Goal: Task Accomplishment & Management: Manage account settings

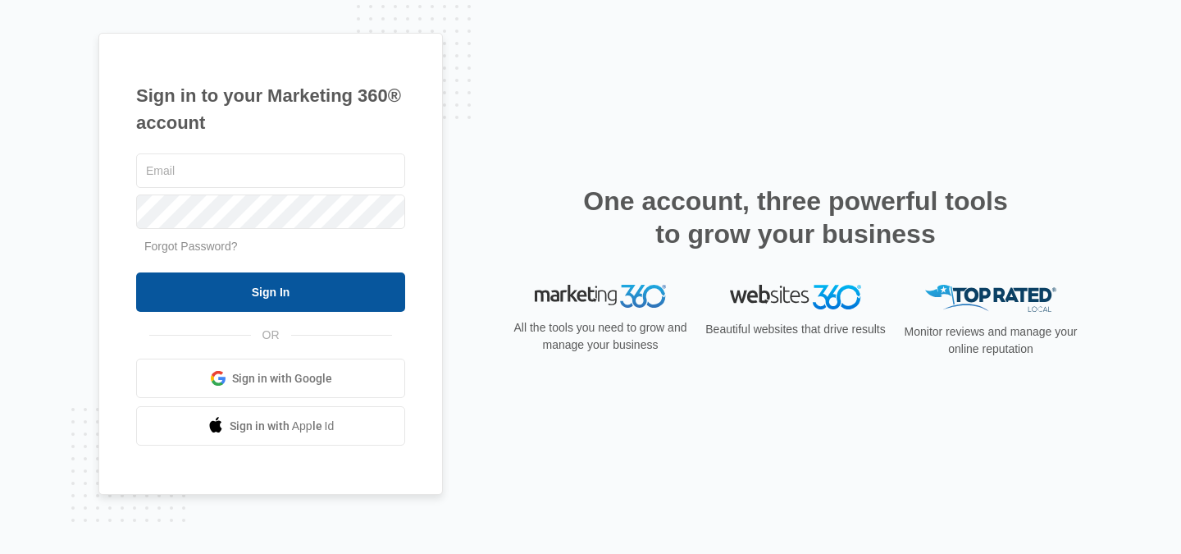
type input "[EMAIL_ADDRESS][DOMAIN_NAME]"
click at [288, 280] on input "Sign In" at bounding box center [270, 291] width 269 height 39
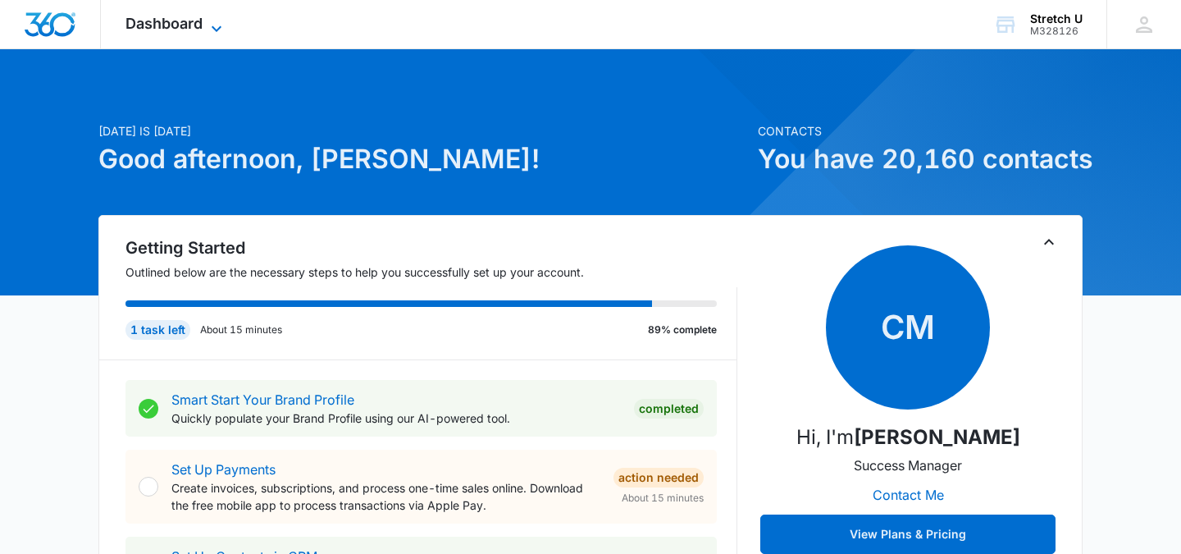
click at [191, 16] on span "Dashboard" at bounding box center [163, 23] width 77 height 17
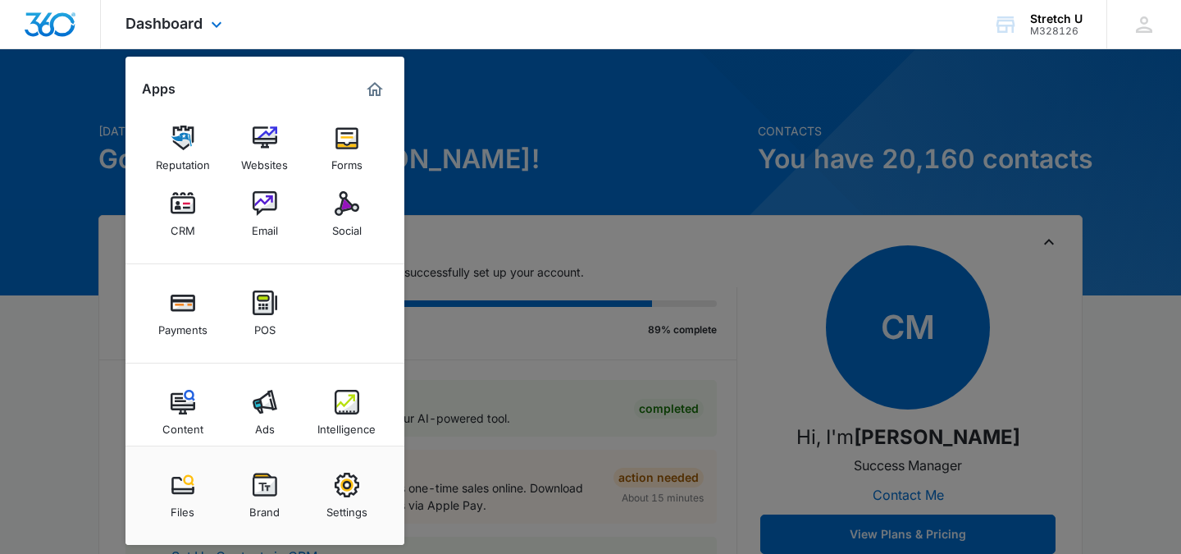
scroll to position [21, 0]
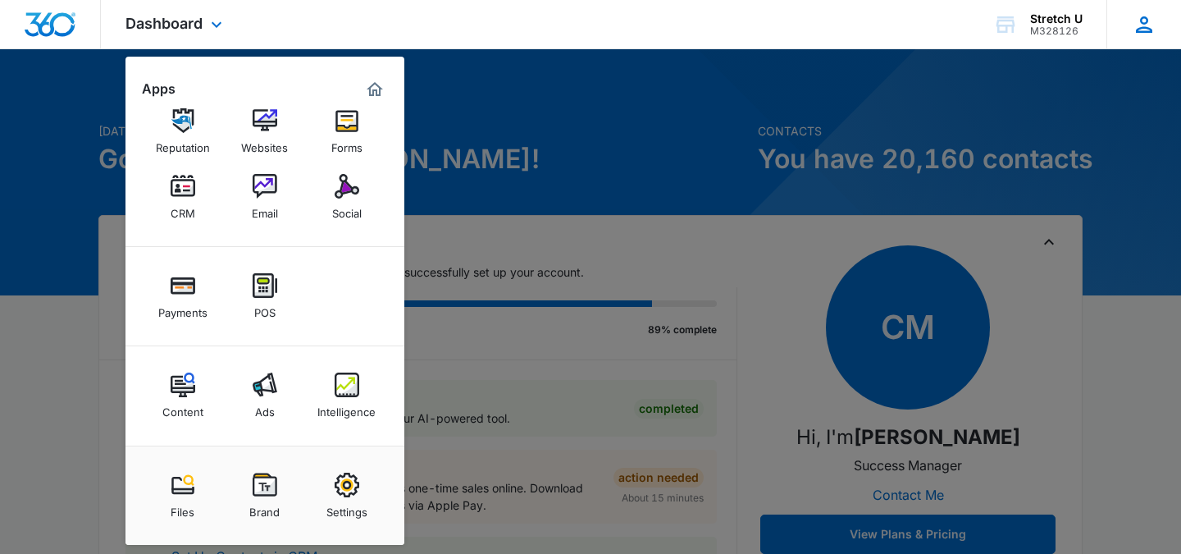
click at [1143, 26] on icon at bounding box center [1144, 24] width 25 height 25
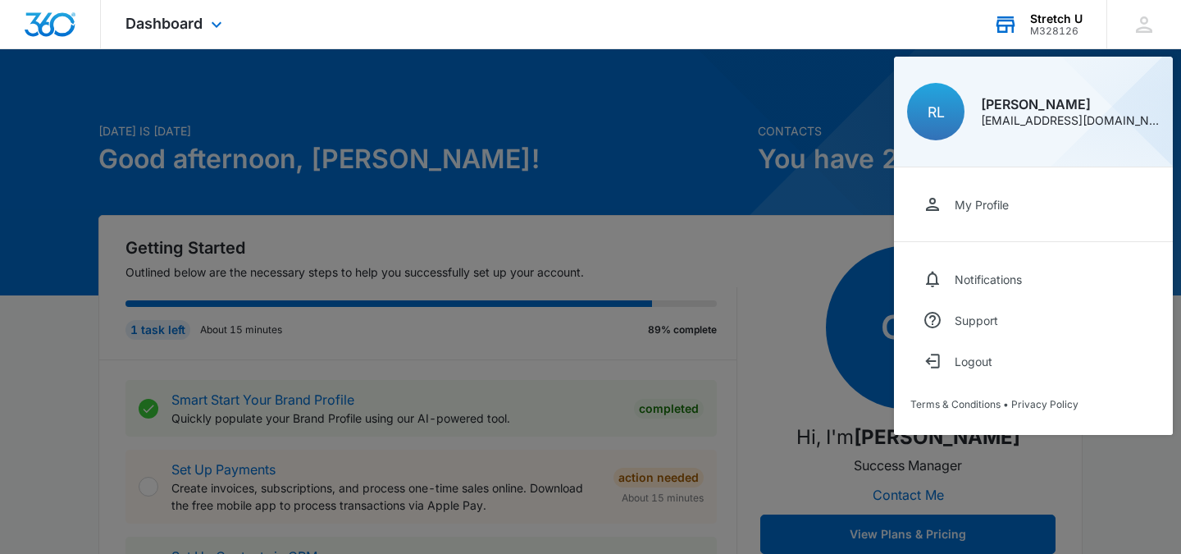
click at [1051, 34] on div "M328126" at bounding box center [1056, 30] width 52 height 11
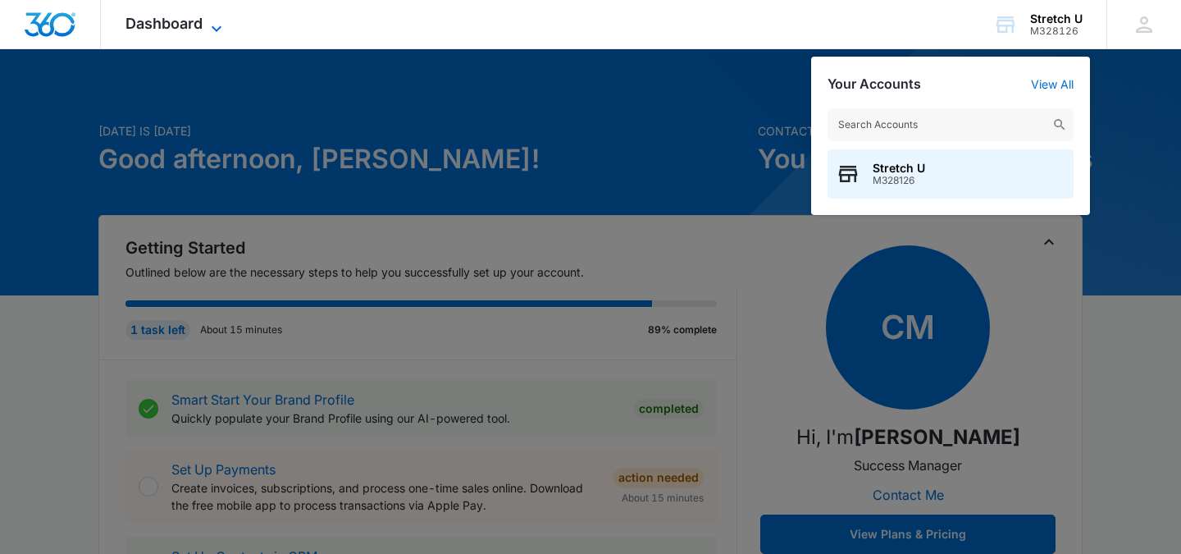
click at [190, 27] on span "Dashboard" at bounding box center [163, 23] width 77 height 17
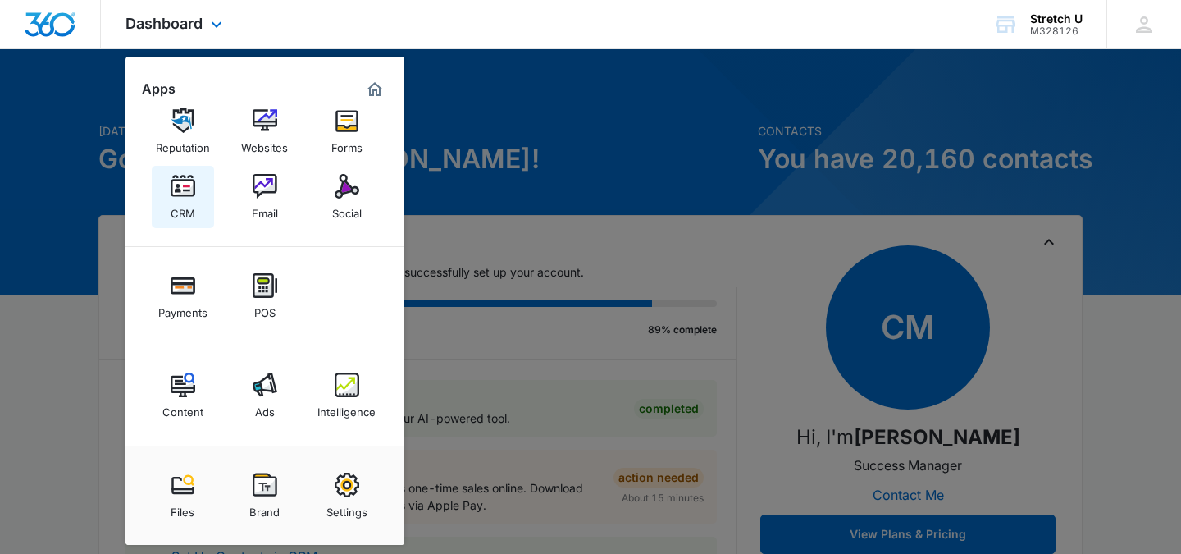
click at [192, 212] on div "CRM" at bounding box center [183, 208] width 25 height 21
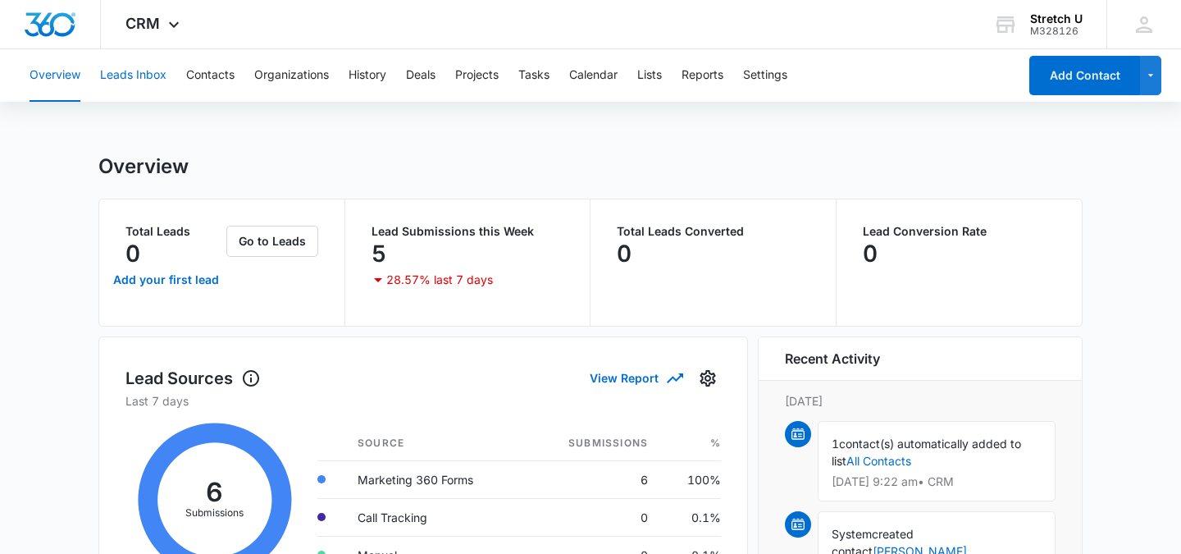
click at [152, 75] on button "Leads Inbox" at bounding box center [133, 75] width 66 height 52
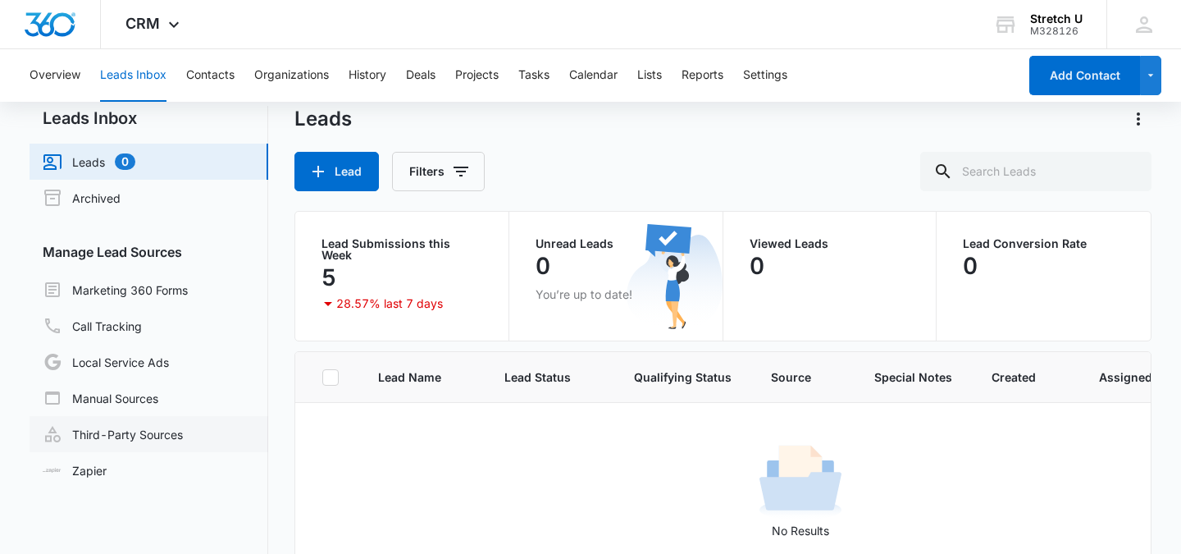
scroll to position [23, 0]
click at [122, 283] on link "Marketing 360 Forms" at bounding box center [115, 289] width 145 height 20
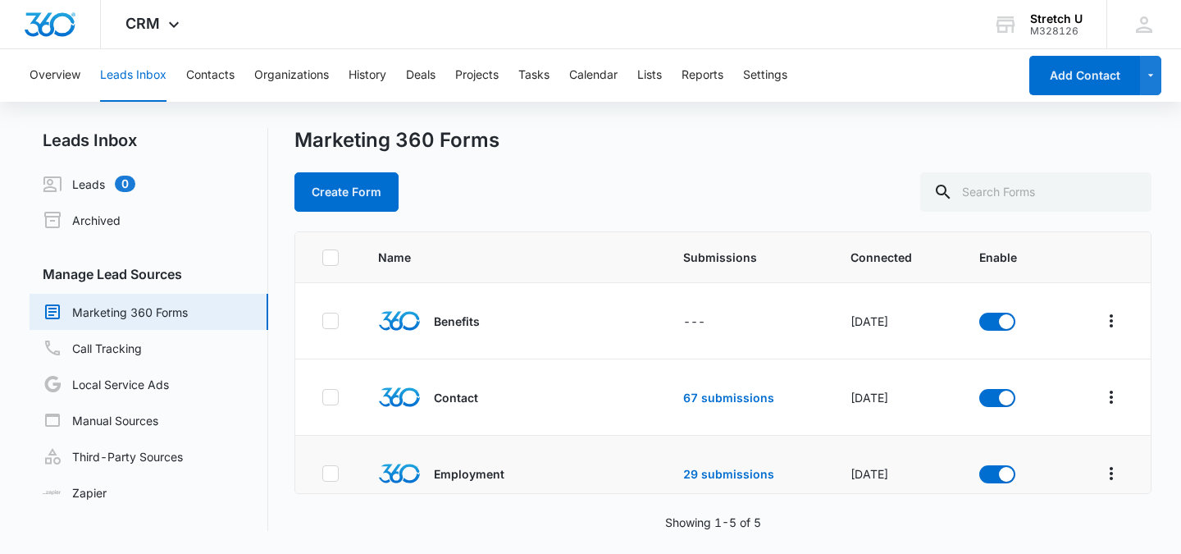
scroll to position [51, 0]
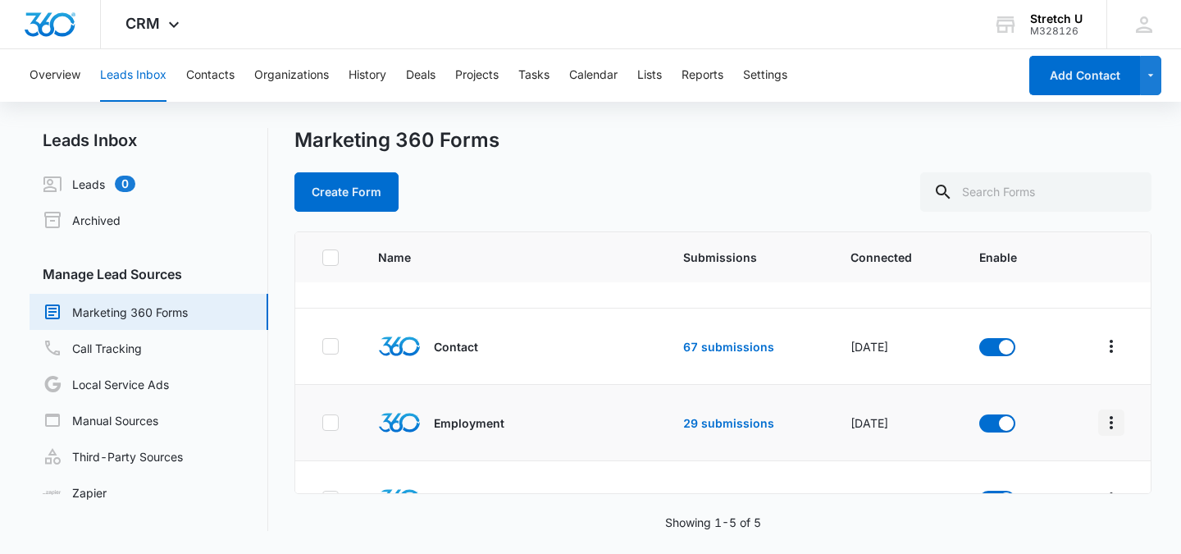
click at [1112, 425] on icon "Overflow Menu" at bounding box center [1111, 423] width 20 height 20
drag, startPoint x: 818, startPoint y: 425, endPoint x: 761, endPoint y: 425, distance: 56.6
click at [816, 425] on tr "Employment 29 submissions Apr 22, 2025" at bounding box center [722, 423] width 855 height 76
click at [737, 423] on link "29 submissions" at bounding box center [728, 423] width 91 height 14
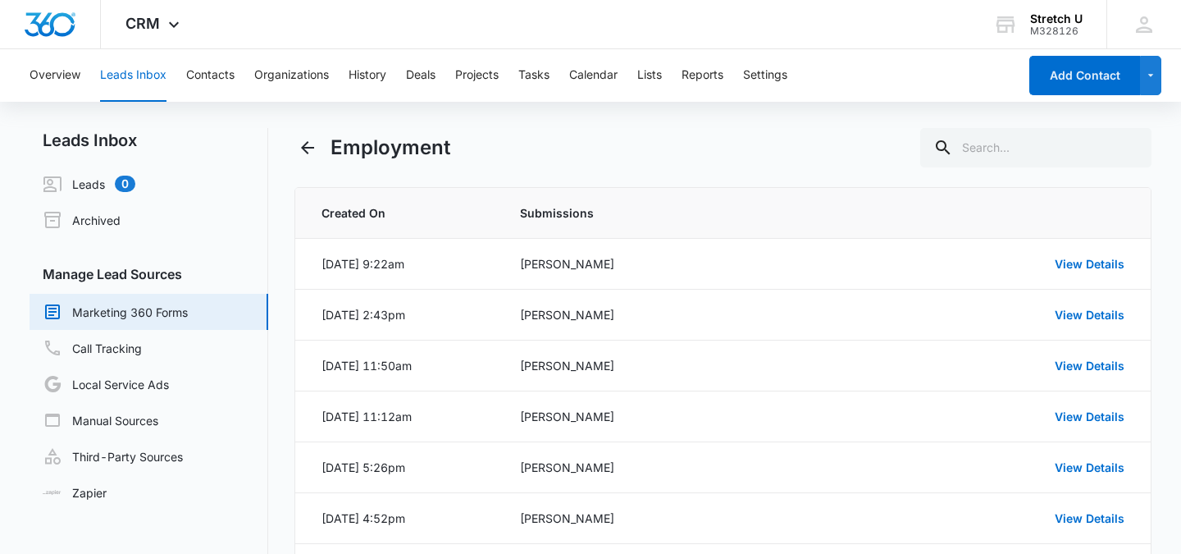
scroll to position [4, 0]
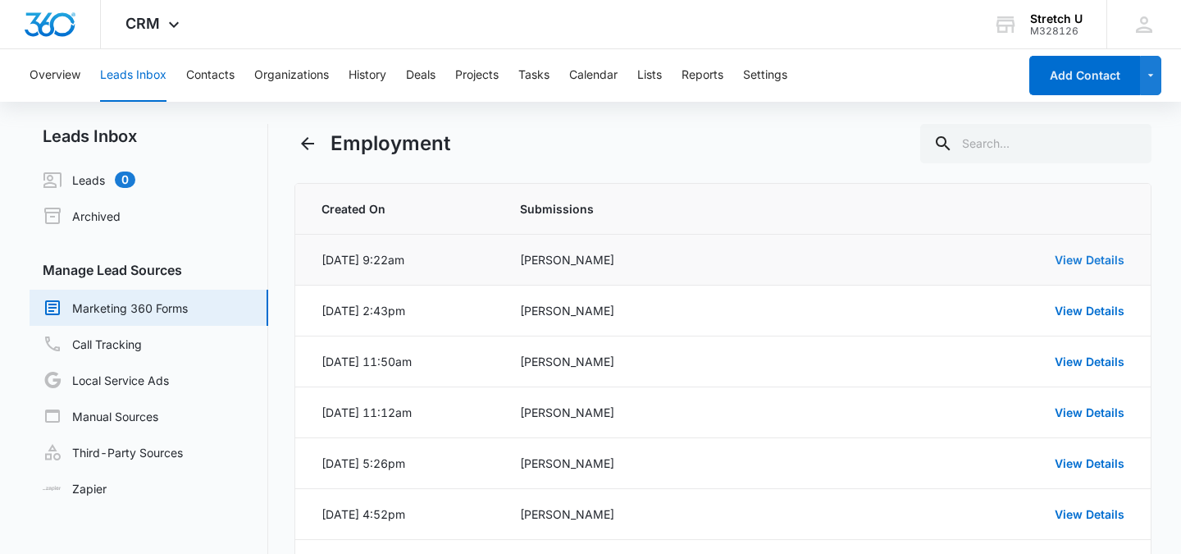
click at [1107, 253] on link "View Details" at bounding box center [1090, 260] width 70 height 14
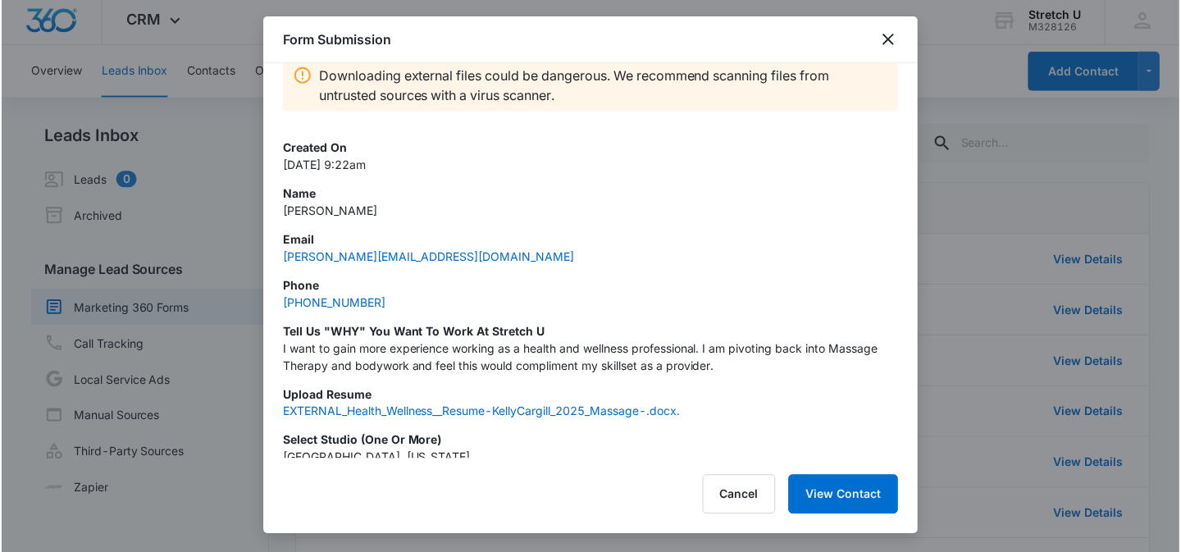
scroll to position [31, 0]
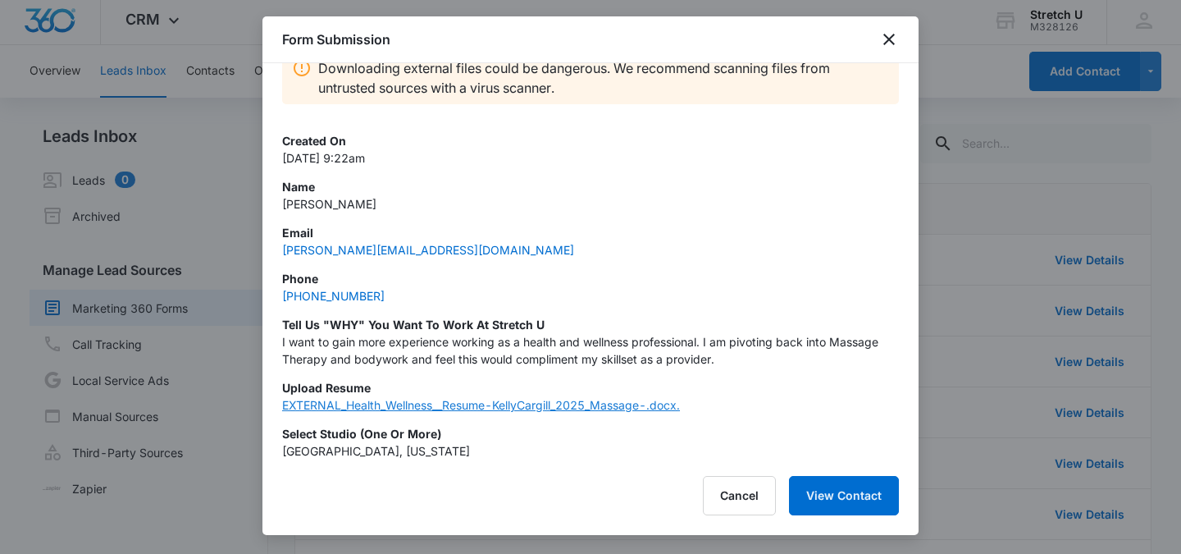
click at [512, 404] on link "EXTERNAL_Health_Wellness__Resume-KellyCargill_2025_Massage-.docx." at bounding box center [481, 405] width 398 height 14
